Goal: Register for event/course

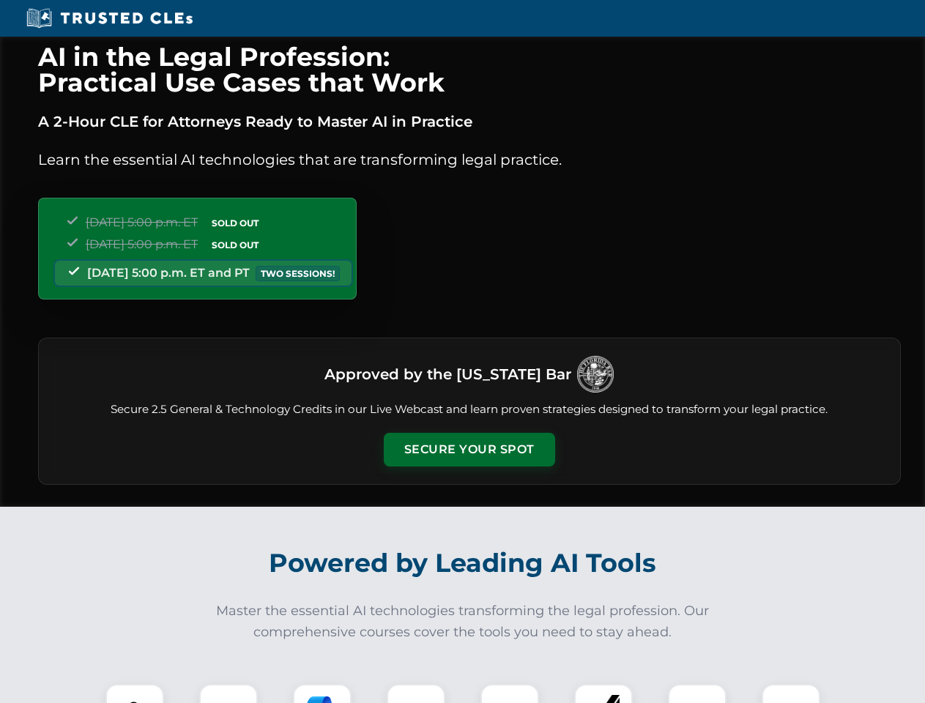
click at [469, 450] on button "Secure Your Spot" at bounding box center [469, 450] width 171 height 34
click at [135, 693] on img at bounding box center [134, 713] width 42 height 42
click at [228, 693] on div at bounding box center [228, 713] width 59 height 59
click at [322, 693] on div at bounding box center [322, 713] width 59 height 59
